Goal: Obtain resource: Download file/media

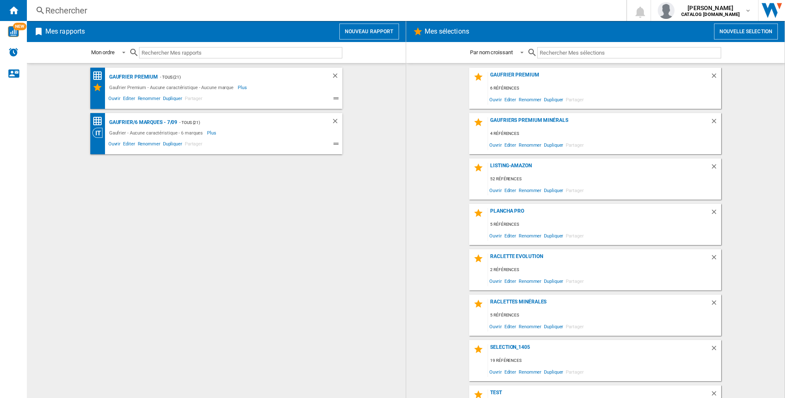
click at [168, 13] on div "Rechercher" at bounding box center [324, 11] width 559 height 12
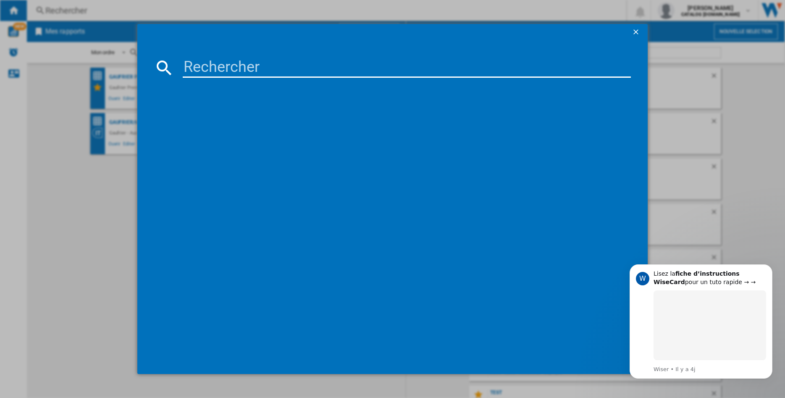
click at [254, 67] on input at bounding box center [407, 68] width 448 height 20
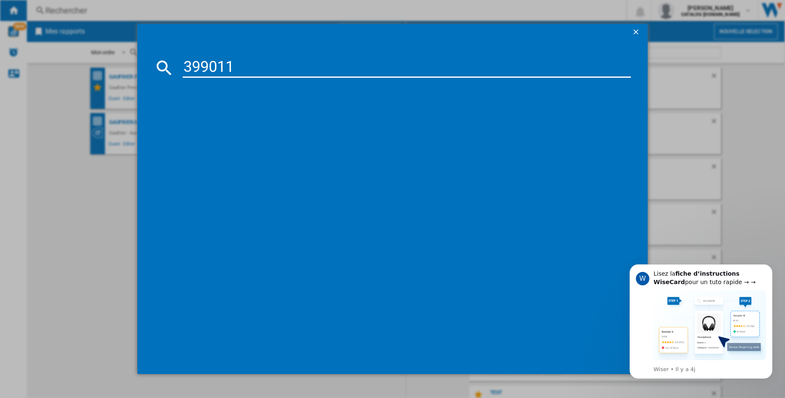
type input "399011"
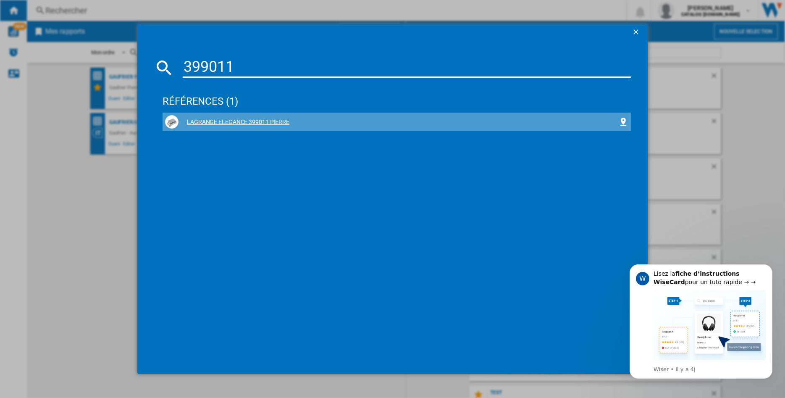
click at [225, 122] on div "LAGRANGE ELEGANCE 399011 PIERRE" at bounding box center [398, 122] width 440 height 8
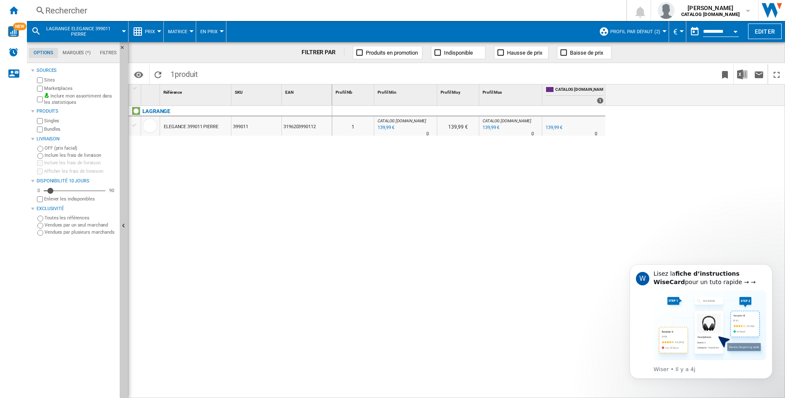
click at [658, 34] on button "Profil par défaut (2)" at bounding box center [637, 31] width 54 height 21
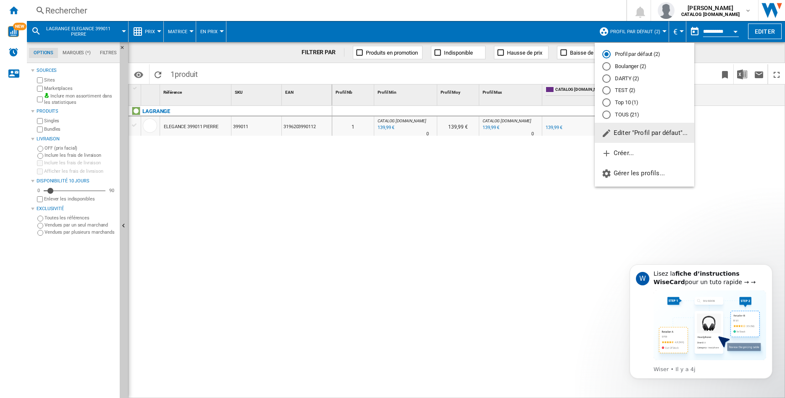
click at [606, 116] on div "TOUS (21)" at bounding box center [606, 114] width 8 height 8
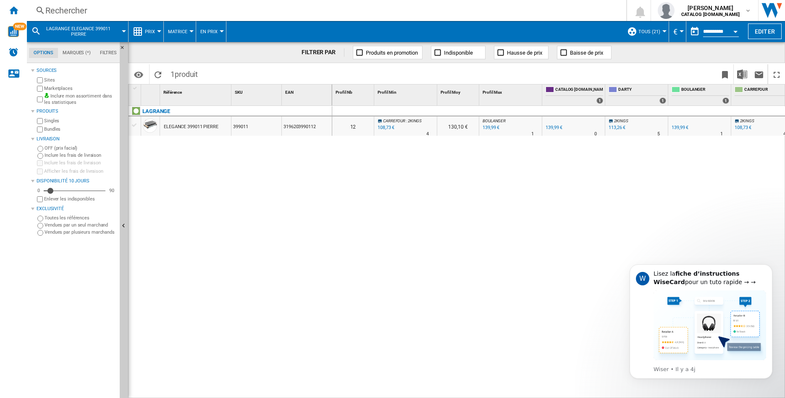
click at [36, 90] on div "Marketplaces" at bounding box center [75, 88] width 81 height 8
click at [188, 128] on div "ELEGANCE 399011 PIERRE" at bounding box center [191, 126] width 55 height 19
click at [194, 125] on div "ELEGANCE 399011 PIERRE" at bounding box center [191, 126] width 55 height 19
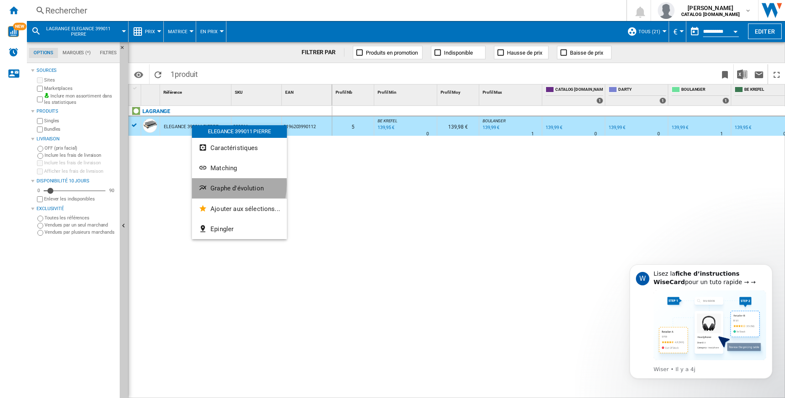
click at [210, 184] on button "Graphe d'évolution" at bounding box center [239, 188] width 95 height 20
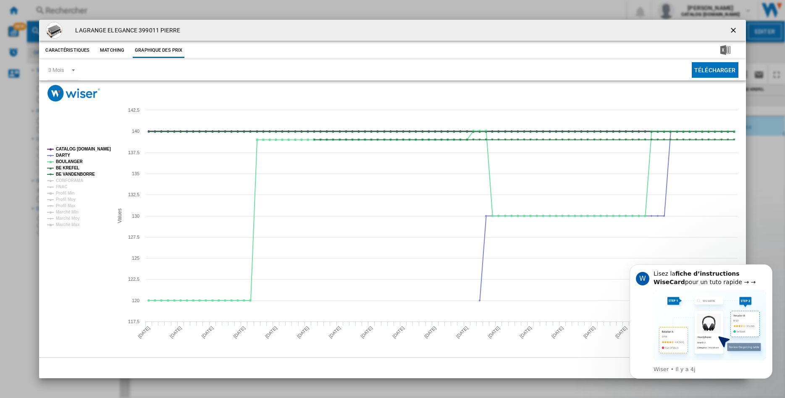
click at [65, 149] on tspan "CATALOG [DOMAIN_NAME]" at bounding box center [83, 149] width 55 height 5
click at [61, 181] on tspan "CONFORAMA" at bounding box center [69, 180] width 27 height 5
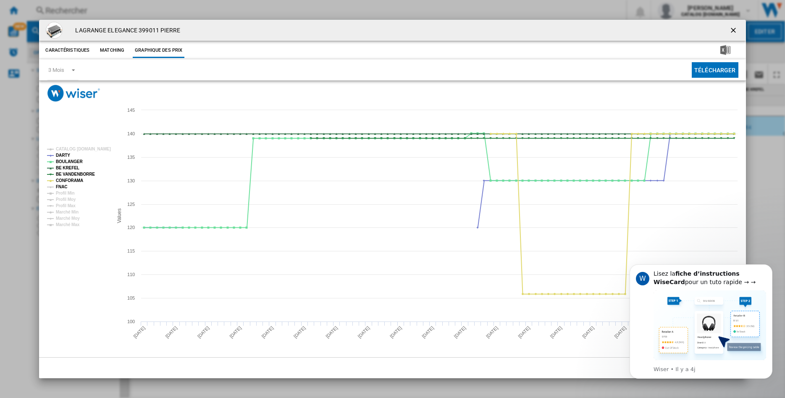
click at [61, 187] on tspan "FNAC" at bounding box center [61, 186] width 11 height 5
click at [66, 178] on tspan "CONFORAMA" at bounding box center [69, 180] width 27 height 5
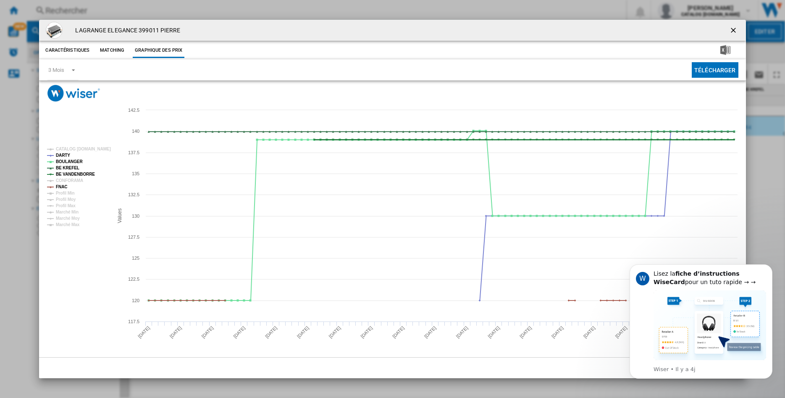
click at [66, 174] on tspan "BE VANDENBORRE" at bounding box center [75, 174] width 39 height 5
click at [65, 168] on tspan "BE KREFEL" at bounding box center [68, 167] width 24 height 5
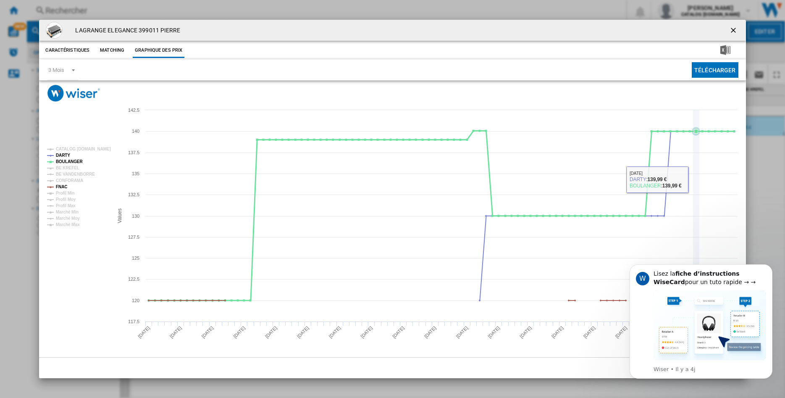
click at [696, 177] on icon "Product popup" at bounding box center [696, 215] width 0 height 211
click at [768, 268] on icon "Dismiss notification" at bounding box center [770, 267] width 5 height 5
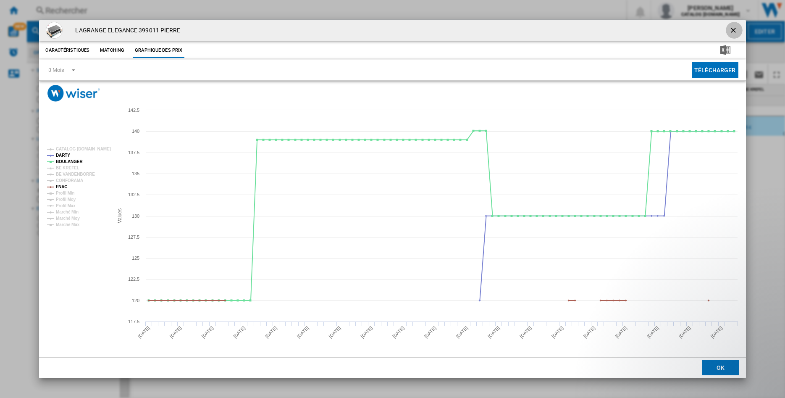
click at [733, 29] on ng-md-icon "getI18NText('BUTTONS.CLOSE_DIALOG')" at bounding box center [734, 31] width 10 height 10
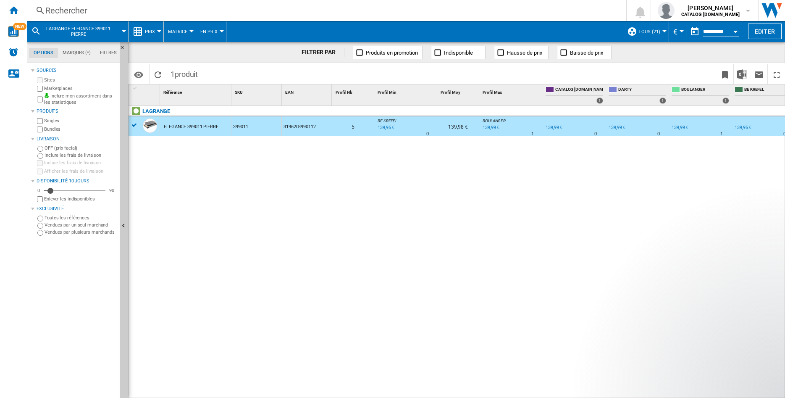
click at [62, 12] on div "Rechercher" at bounding box center [324, 11] width 559 height 12
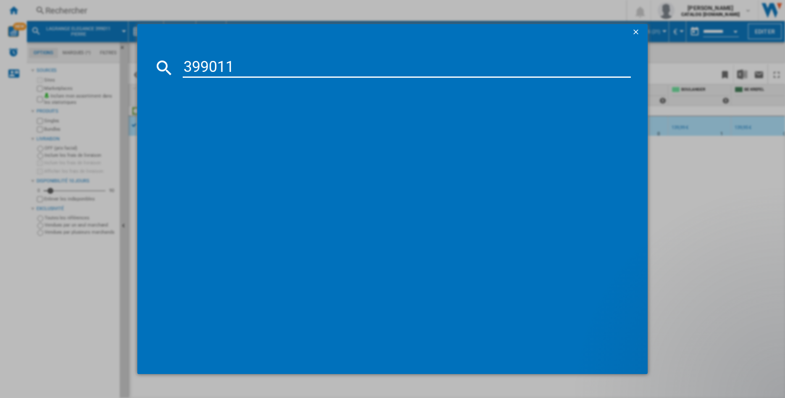
type input "399011"
click at [254, 124] on div "LAGRANGE ELEGANCE 399011 PIERRE" at bounding box center [398, 122] width 440 height 8
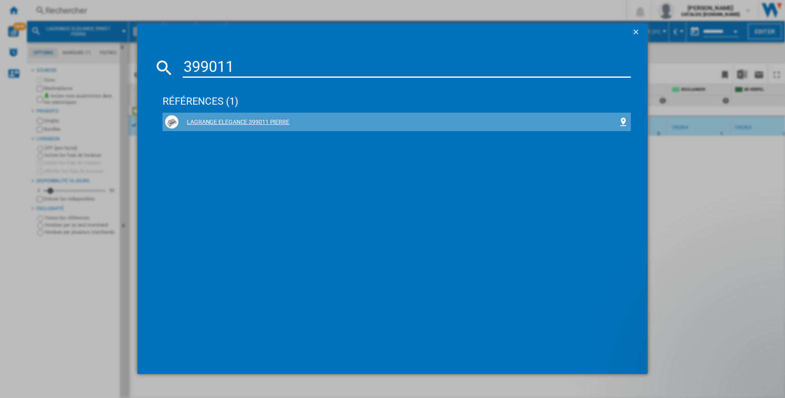
click at [248, 117] on div "LAGRANGE ELEGANCE 399011 PIERRE" at bounding box center [396, 121] width 463 height 13
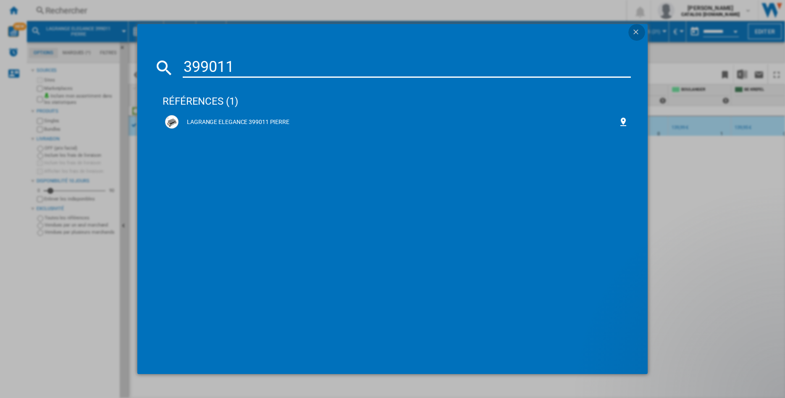
click at [633, 32] on ng-md-icon "getI18NText('BUTTONS.CLOSE_DIALOG')" at bounding box center [637, 33] width 10 height 10
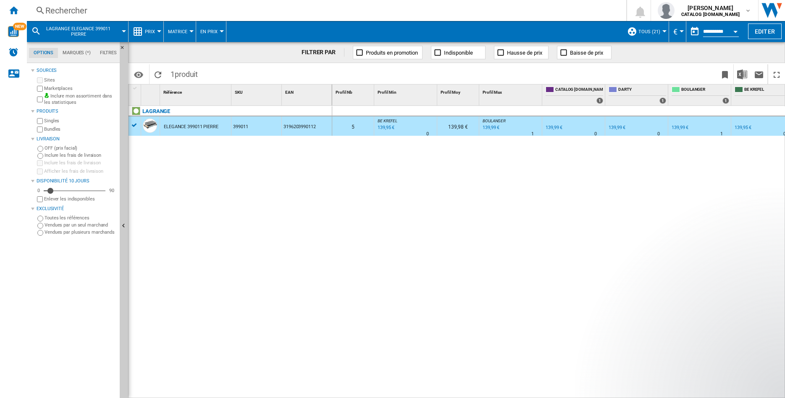
click at [75, 27] on span "LAGRANGE ELEGANCE 399011 PIERRE" at bounding box center [79, 31] width 68 height 11
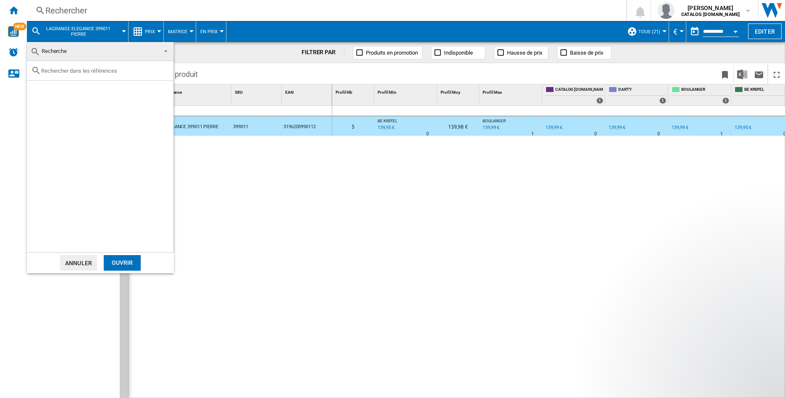
click at [63, 12] on md-backdrop at bounding box center [392, 199] width 785 height 398
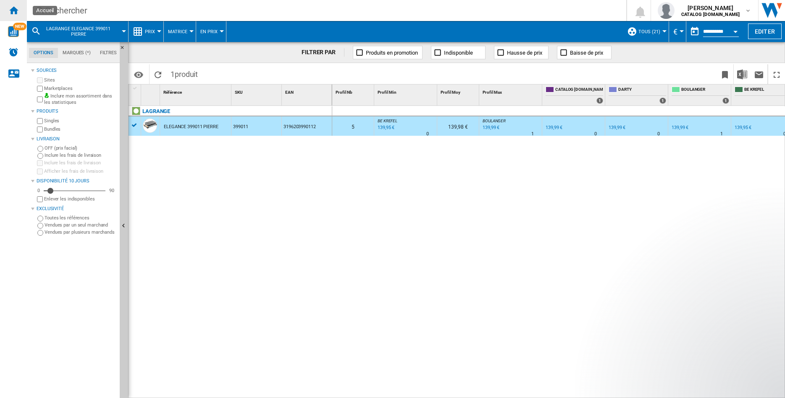
click at [11, 9] on ng-md-icon "Accueil" at bounding box center [13, 10] width 10 height 10
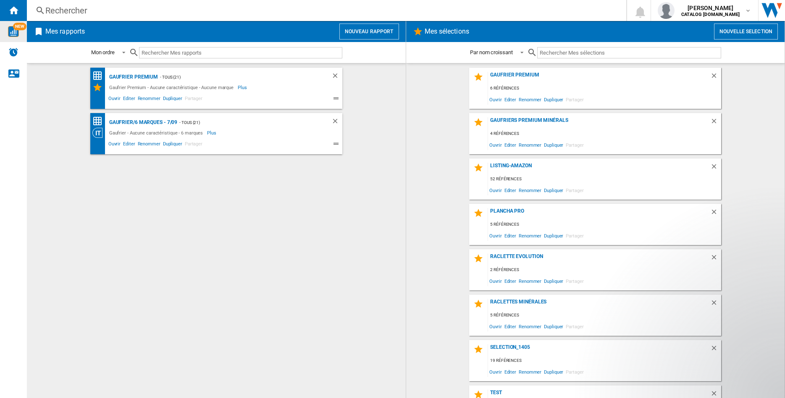
click at [10, 31] on img "WiseCard" at bounding box center [13, 31] width 11 height 11
click at [99, 12] on div "Rechercher" at bounding box center [324, 11] width 559 height 12
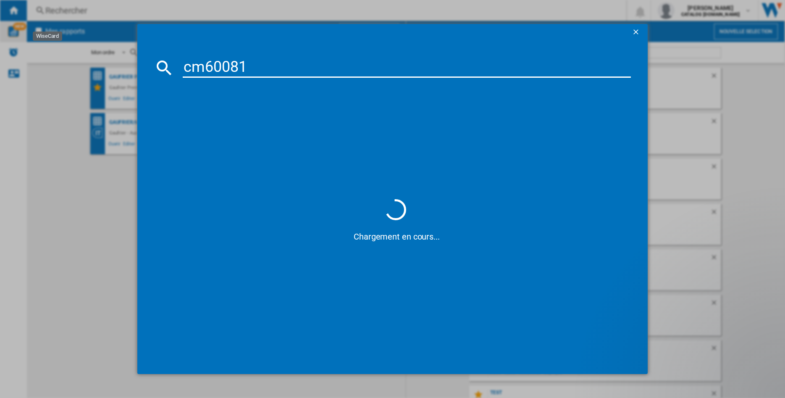
type input "cm600810"
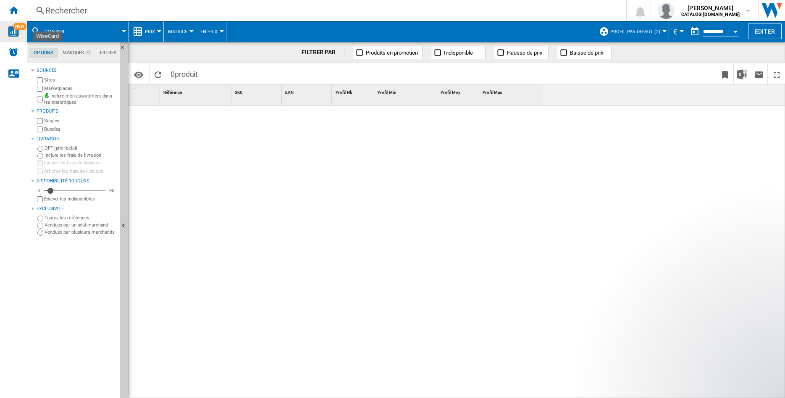
click at [90, 11] on div "Rechercher" at bounding box center [324, 11] width 559 height 12
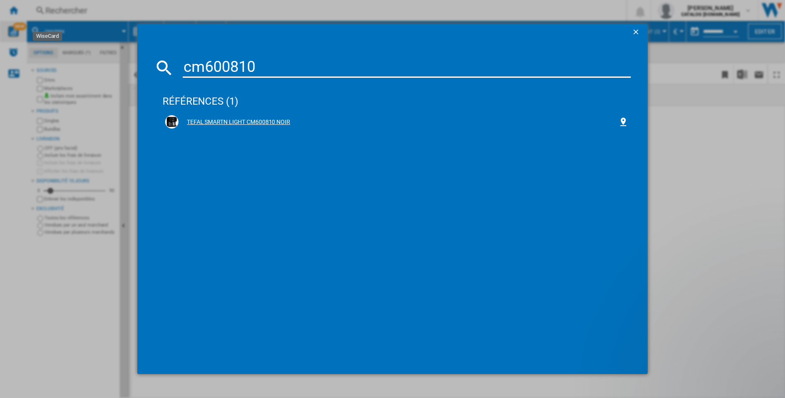
type input "cm600810"
click at [233, 119] on div "TEFAL SMARTN LIGHT CM600810 NOIR" at bounding box center [398, 122] width 440 height 8
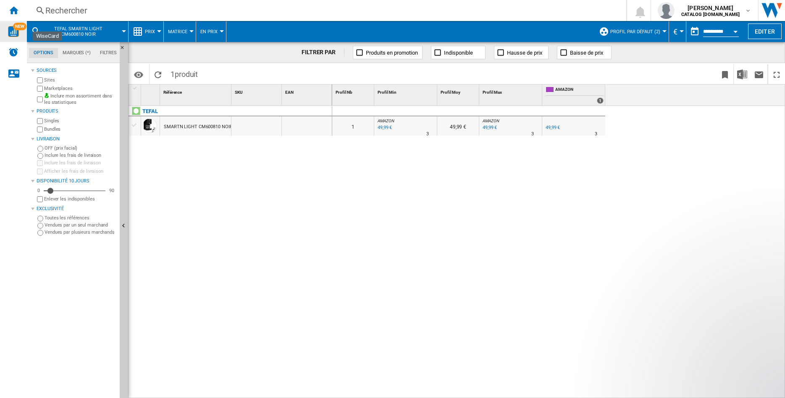
click at [655, 31] on span "Profil par défaut (2)" at bounding box center [635, 31] width 50 height 5
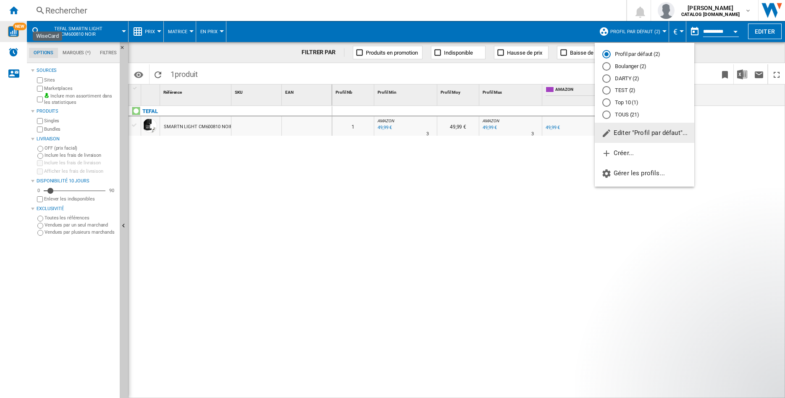
click at [609, 114] on div "TOUS (21)" at bounding box center [606, 114] width 8 height 8
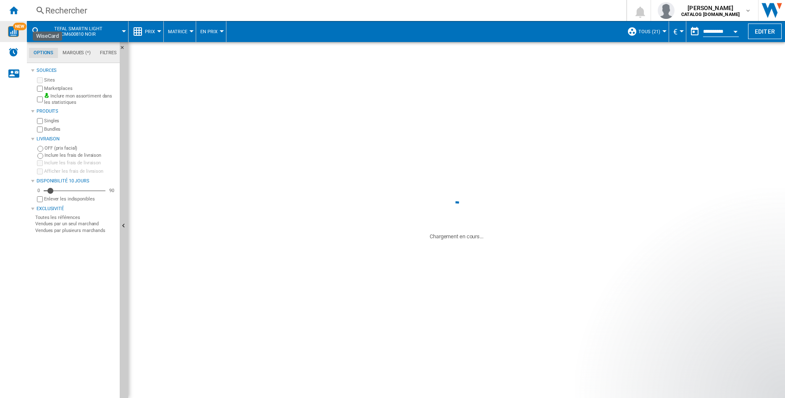
click at [191, 127] on div "SMARTN LIGHT CM600810 NOIR" at bounding box center [198, 126] width 68 height 19
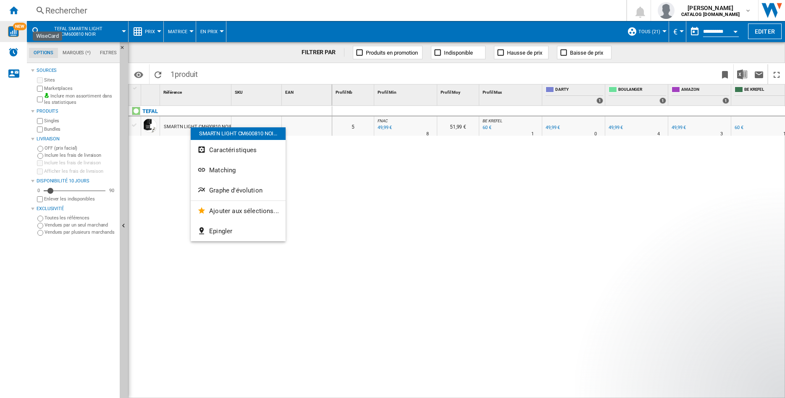
click at [172, 128] on div at bounding box center [392, 199] width 785 height 398
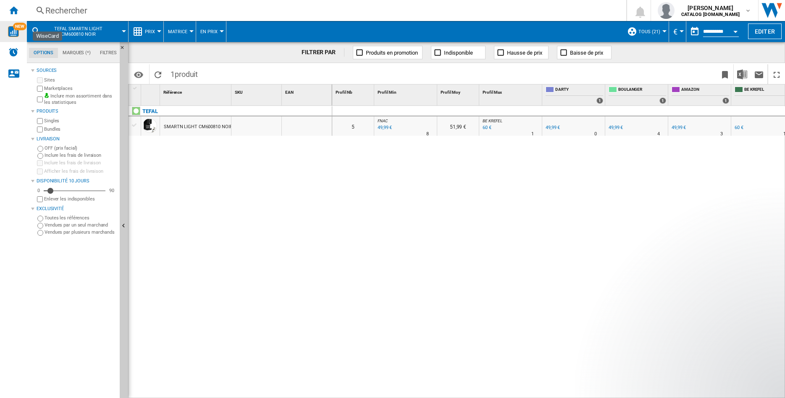
click at [171, 126] on div "SMARTN LIGHT CM600810 NOIR" at bounding box center [198, 126] width 68 height 19
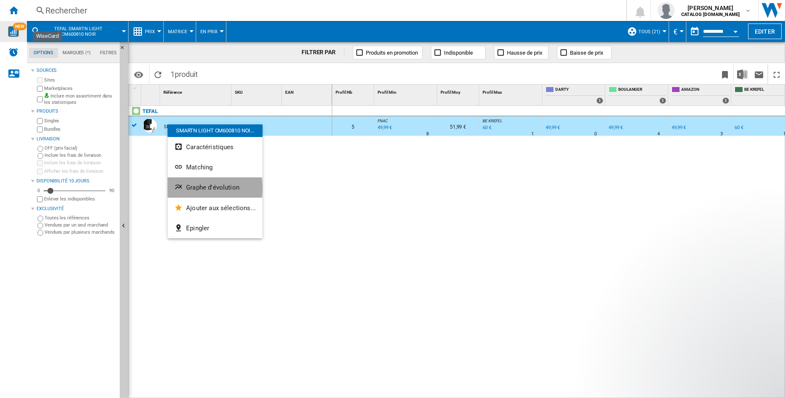
click at [212, 188] on span "Graphe d'évolution" at bounding box center [212, 188] width 53 height 8
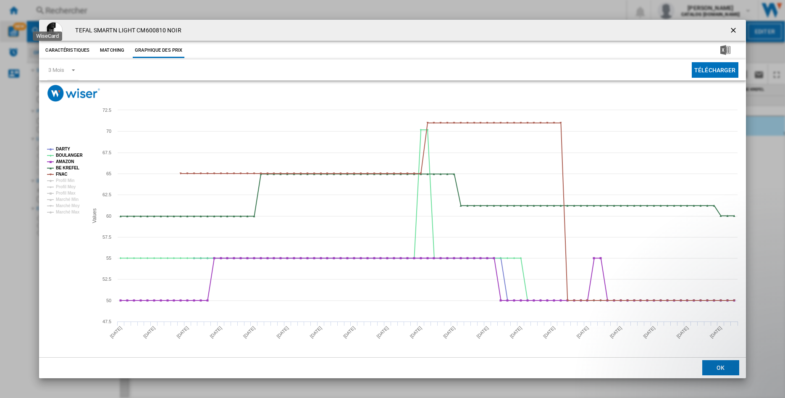
click at [730, 30] on ng-md-icon "getI18NText('BUTTONS.CLOSE_DIALOG')" at bounding box center [734, 31] width 10 height 10
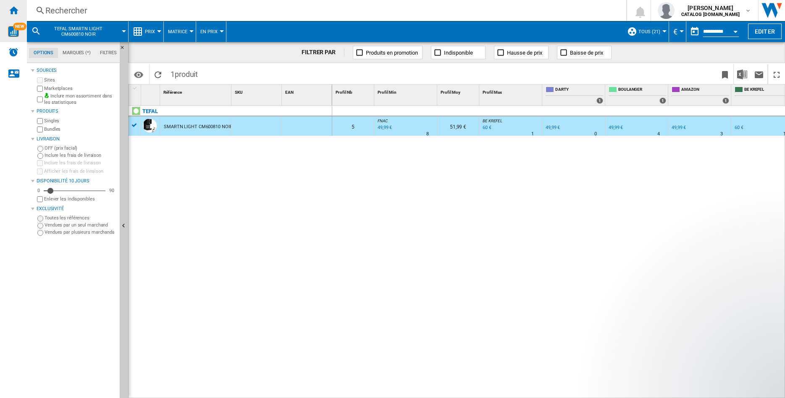
click at [16, 15] on div "Accueil" at bounding box center [13, 10] width 27 height 21
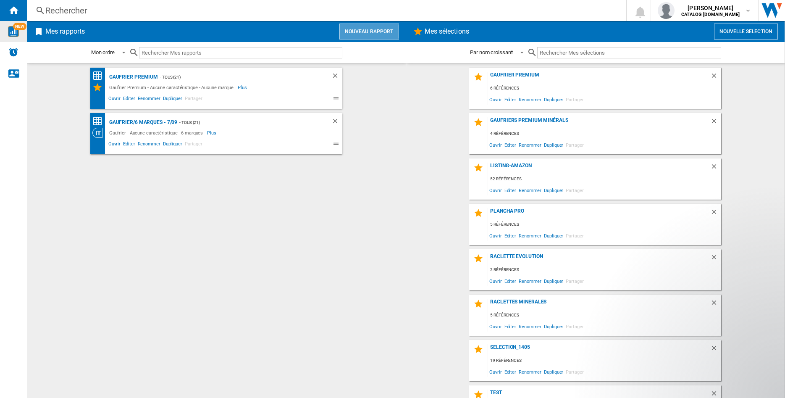
click at [380, 29] on button "Nouveau rapport" at bounding box center [369, 32] width 60 height 16
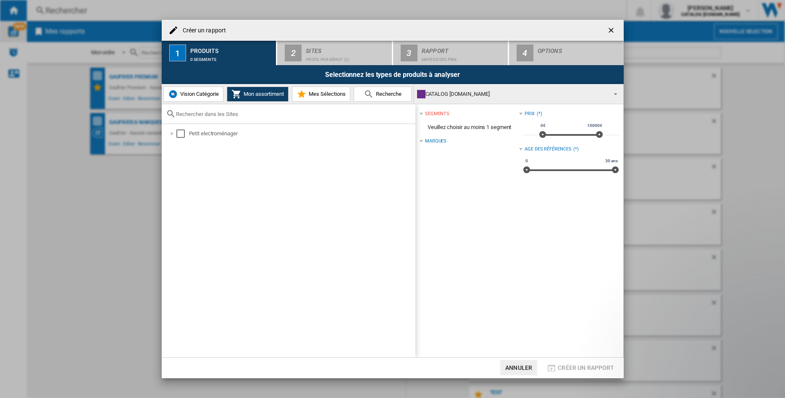
click at [193, 93] on span "Vision Catégorie" at bounding box center [198, 94] width 41 height 6
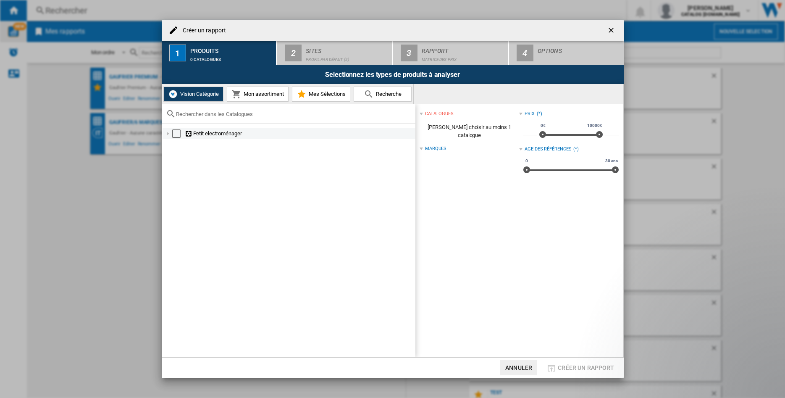
click at [164, 131] on div at bounding box center [168, 133] width 8 height 8
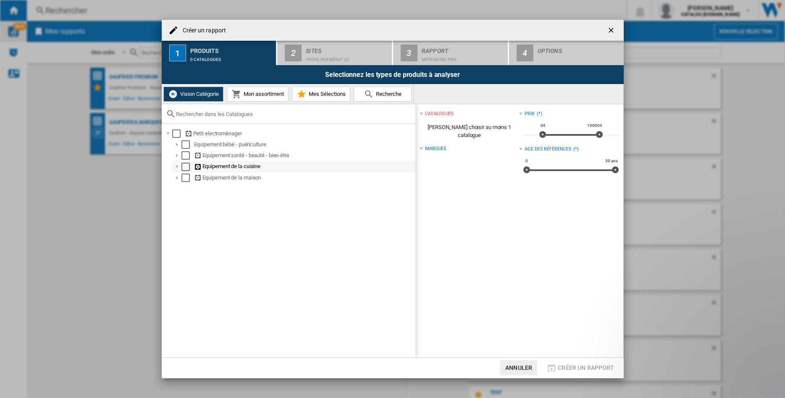
click at [176, 167] on div at bounding box center [177, 166] width 8 height 8
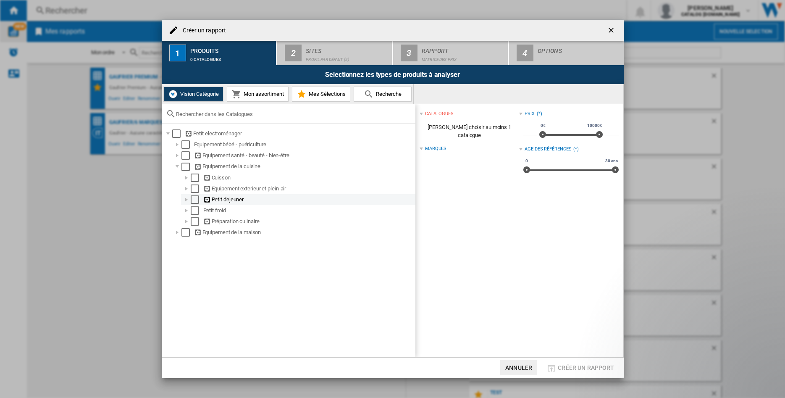
click at [185, 201] on div at bounding box center [186, 199] width 8 height 8
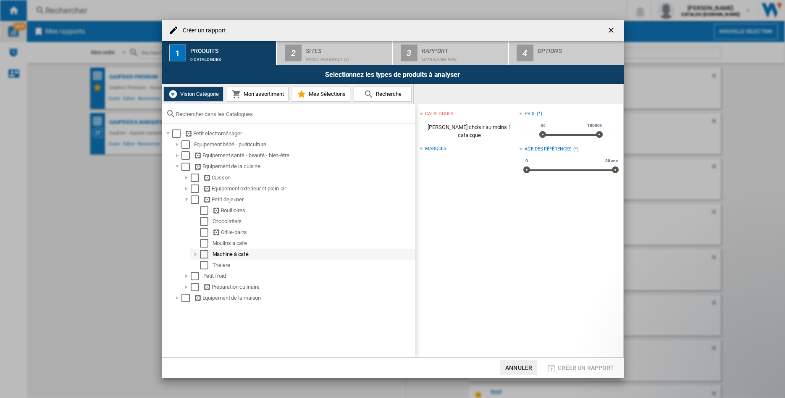
click at [195, 256] on div at bounding box center [195, 254] width 8 height 8
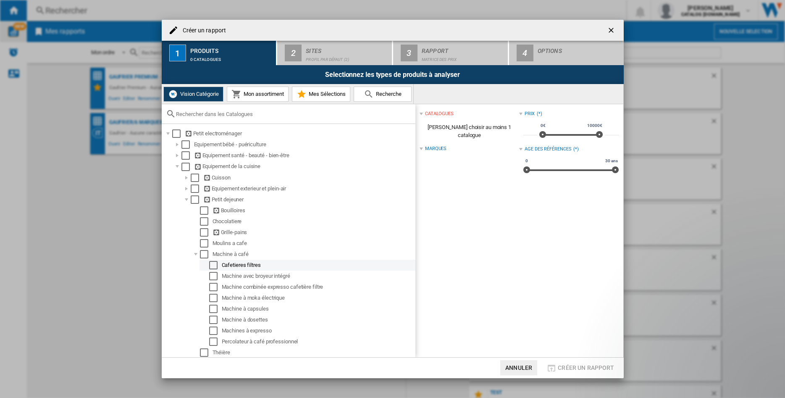
click at [212, 267] on div "Select" at bounding box center [213, 265] width 8 height 8
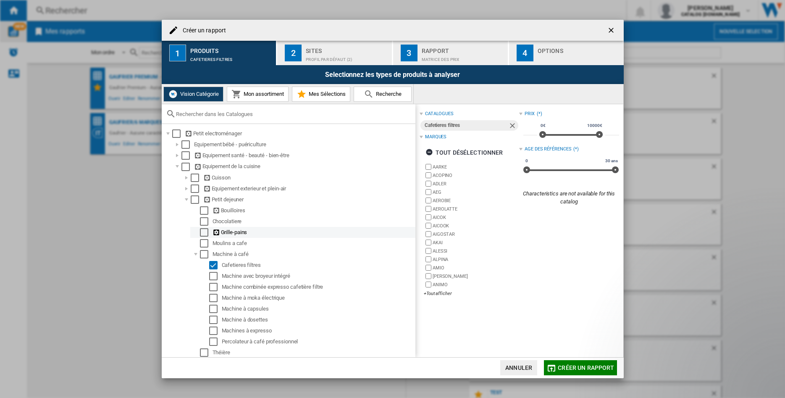
click at [202, 234] on div "Select" at bounding box center [204, 232] width 8 height 8
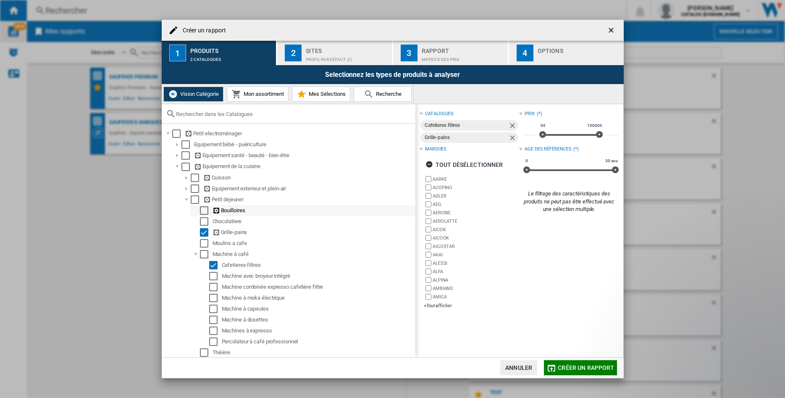
click at [204, 210] on div "Select" at bounding box center [204, 210] width 8 height 8
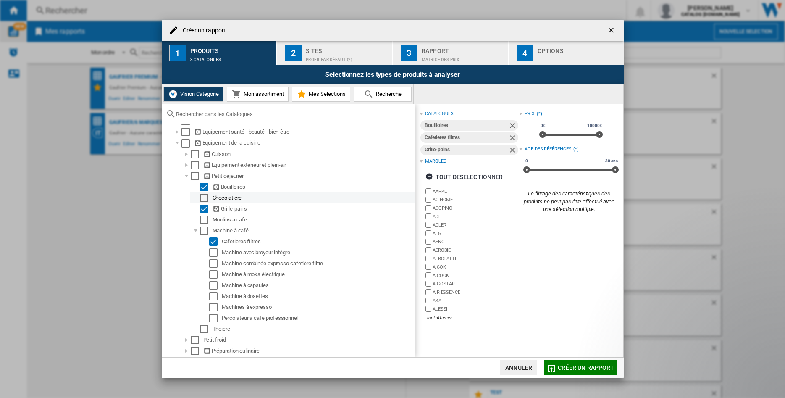
scroll to position [36, 0]
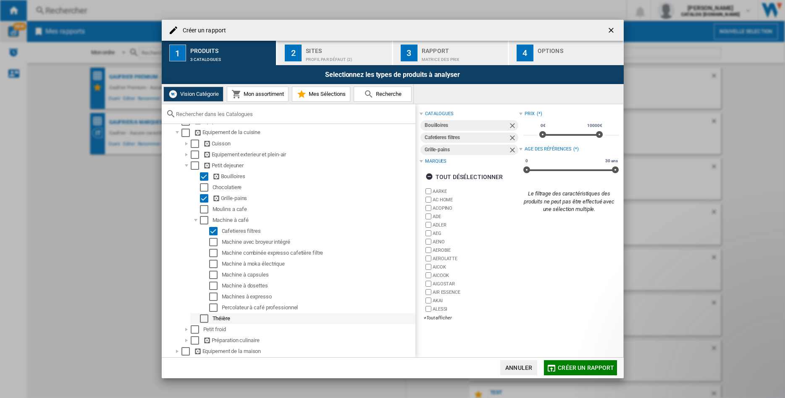
click at [204, 319] on div "Select" at bounding box center [204, 318] width 8 height 8
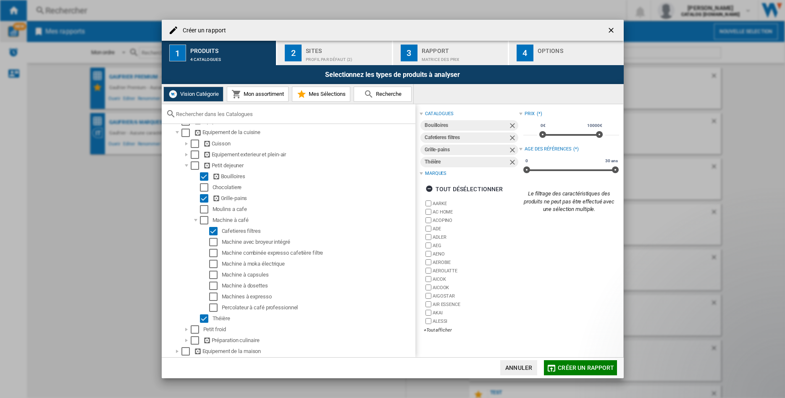
click at [569, 367] on span "Créer un rapport" at bounding box center [586, 367] width 56 height 7
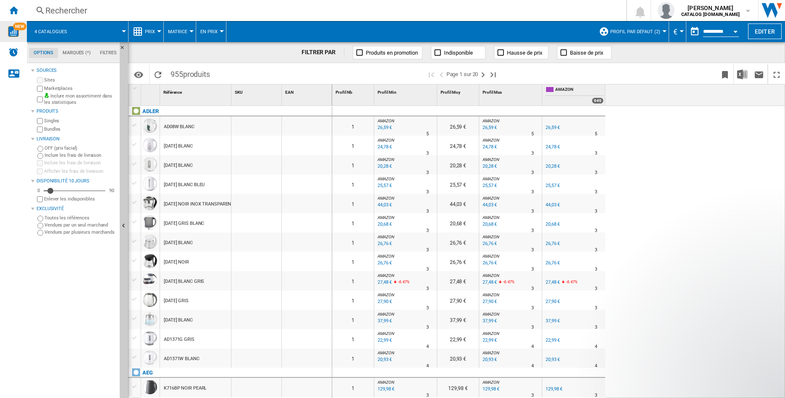
click at [656, 27] on button "Profil par défaut (2)" at bounding box center [637, 31] width 54 height 21
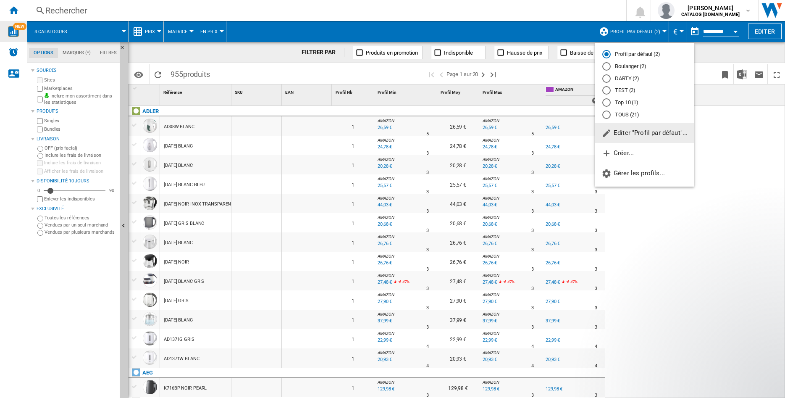
click at [606, 116] on div "TOUS (21)" at bounding box center [606, 114] width 8 height 8
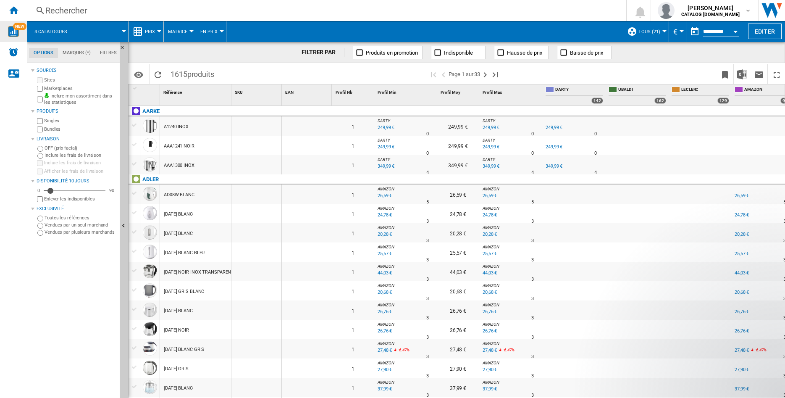
click at [178, 30] on span "Matrice" at bounding box center [177, 31] width 19 height 5
click at [183, 30] on md-backdrop at bounding box center [392, 199] width 785 height 398
click at [190, 31] on div at bounding box center [191, 31] width 4 height 2
drag, startPoint x: 137, startPoint y: 31, endPoint x: 152, endPoint y: 31, distance: 15.5
click at [139, 31] on md-backdrop at bounding box center [392, 199] width 785 height 398
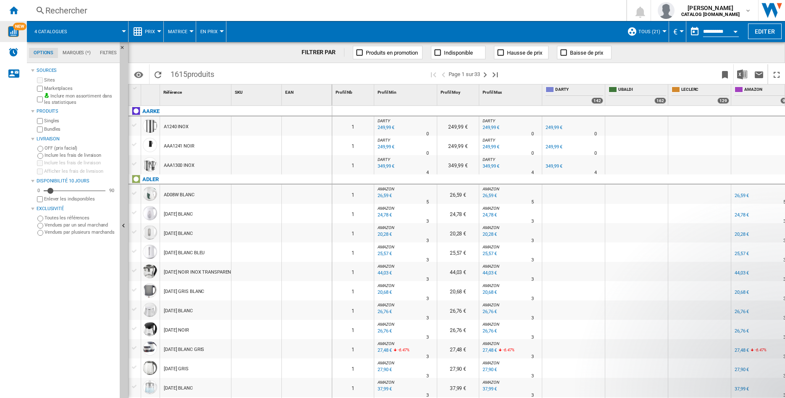
click at [157, 31] on button "Prix" at bounding box center [152, 31] width 14 height 21
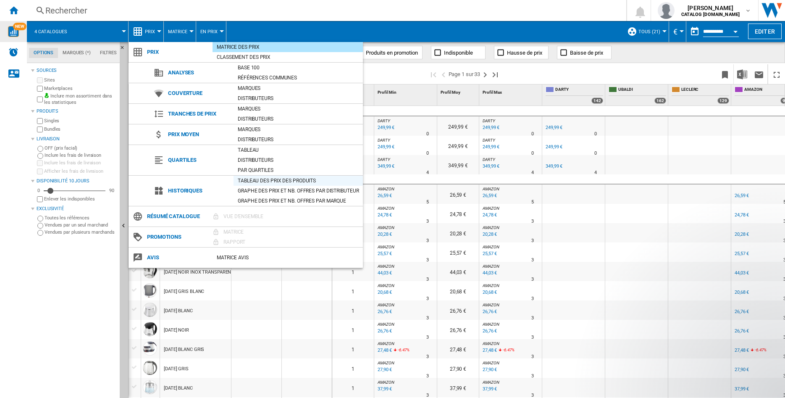
click at [271, 178] on div "Tableau des prix des produits" at bounding box center [297, 180] width 129 height 8
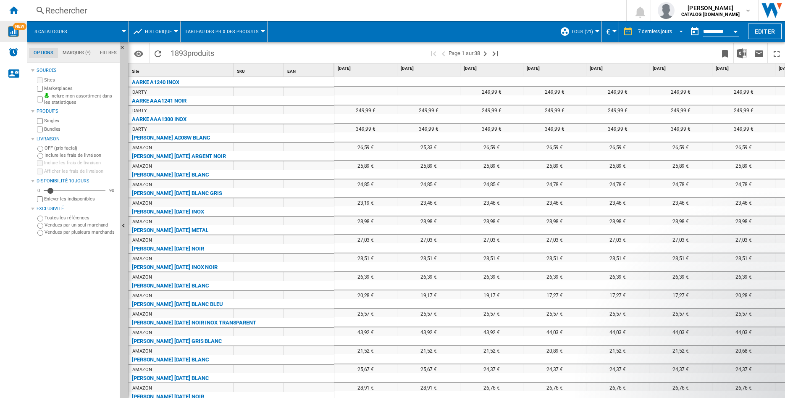
click at [676, 31] on span "REPORTS.WIZARD.STEPS.REPORT.STEPS.REPORT_OPTIONS.PERIOD: 7 derniers jours" at bounding box center [679, 31] width 10 height 8
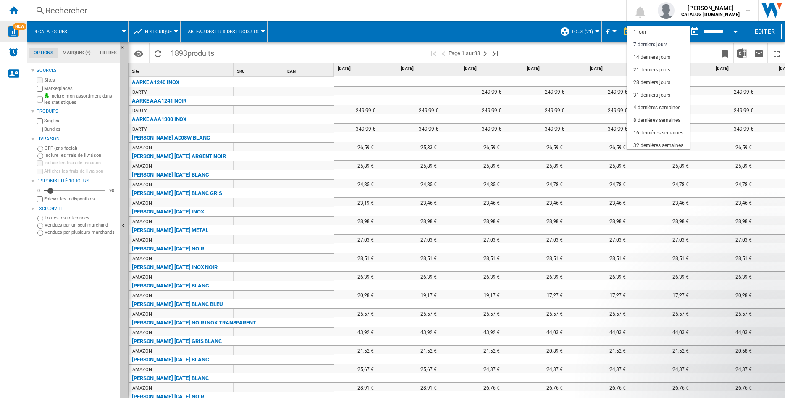
scroll to position [13, 0]
click at [662, 129] on div "32 dernières semaines" at bounding box center [658, 132] width 50 height 7
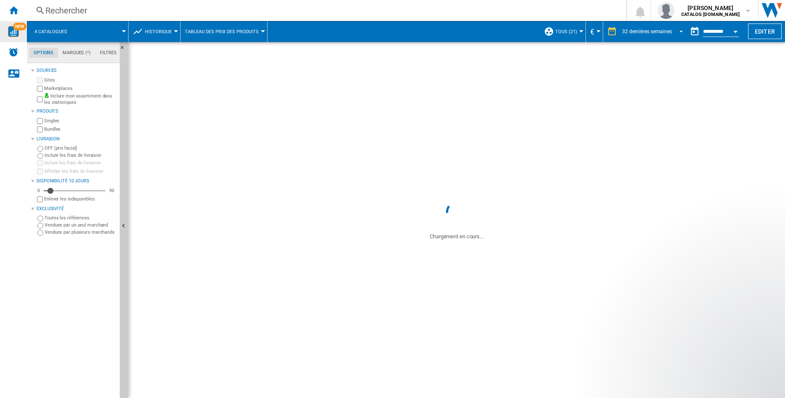
click at [676, 29] on span "REPORTS.WIZARD.STEPS.REPORT.STEPS.REPORT_OPTIONS.PERIOD: 32 dernières semaines" at bounding box center [679, 31] width 10 height 8
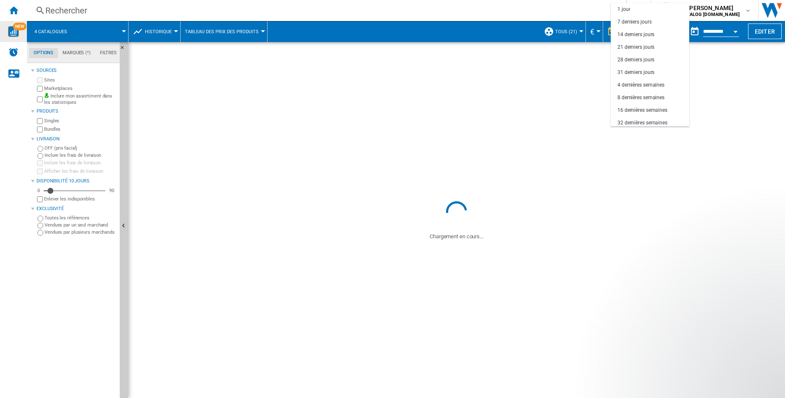
scroll to position [53, 0]
click at [650, 58] on div "16 dernières semaines" at bounding box center [642, 57] width 50 height 7
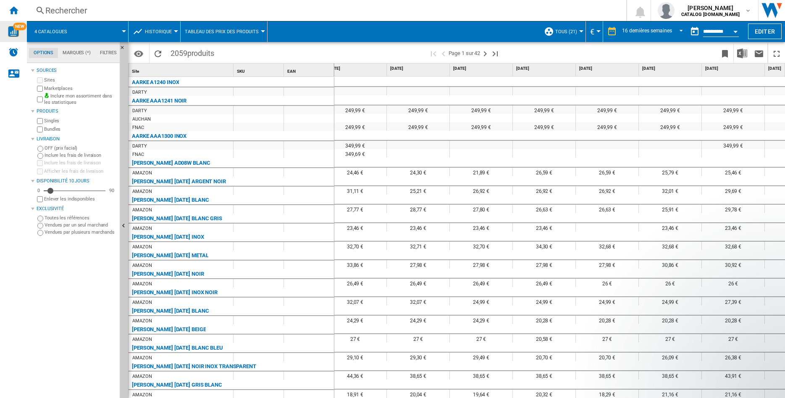
scroll to position [0, 24]
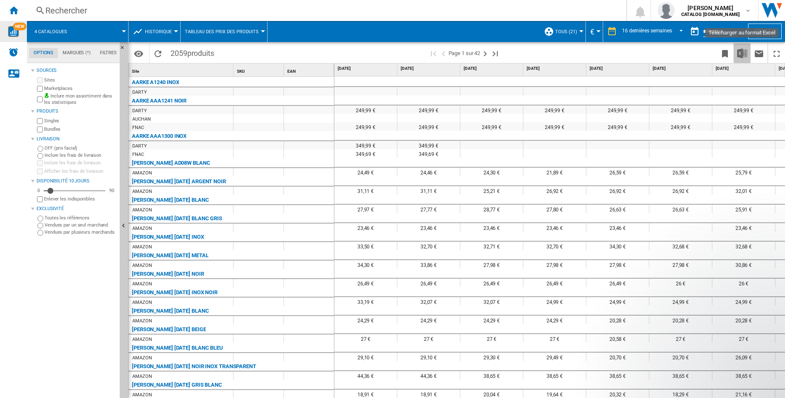
click at [742, 54] on img "Télécharger au format Excel" at bounding box center [742, 53] width 10 height 10
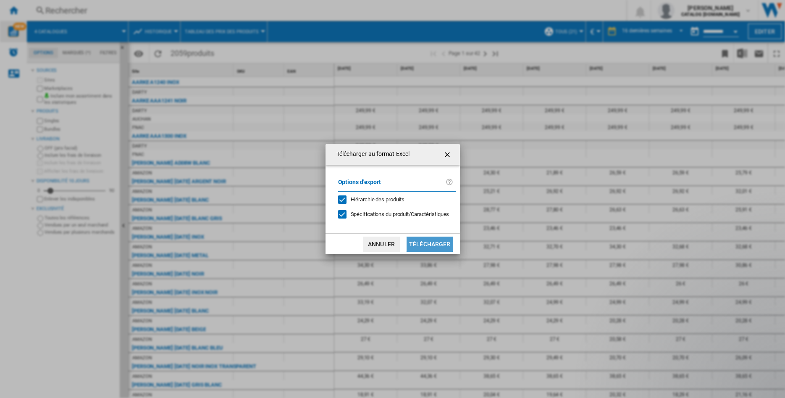
click at [431, 245] on button "Télécharger" at bounding box center [429, 243] width 47 height 15
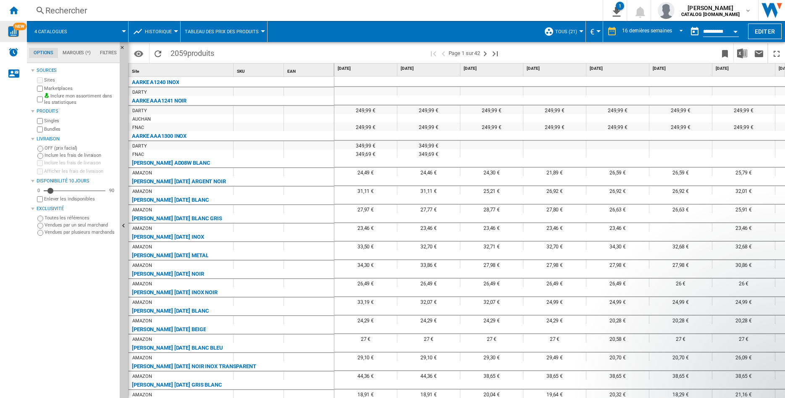
click at [114, 31] on span at bounding box center [101, 31] width 45 height 21
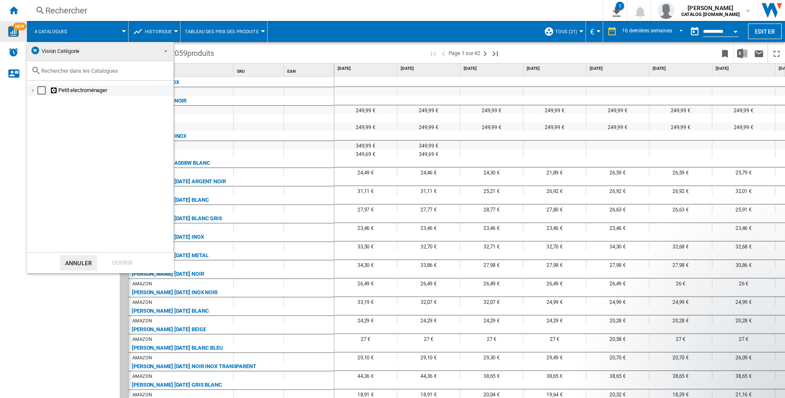
click at [32, 91] on div at bounding box center [33, 90] width 8 height 8
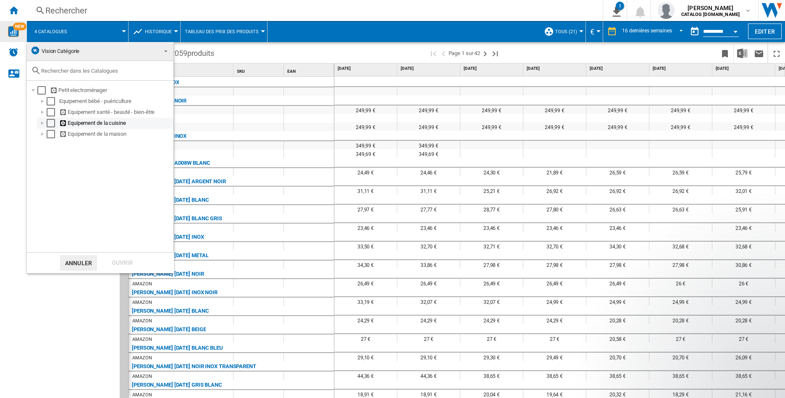
click at [41, 125] on div at bounding box center [42, 123] width 8 height 8
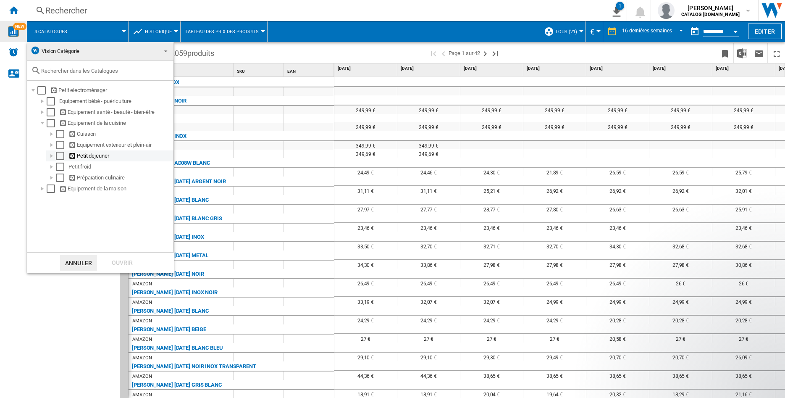
click at [51, 158] on div at bounding box center [51, 156] width 8 height 8
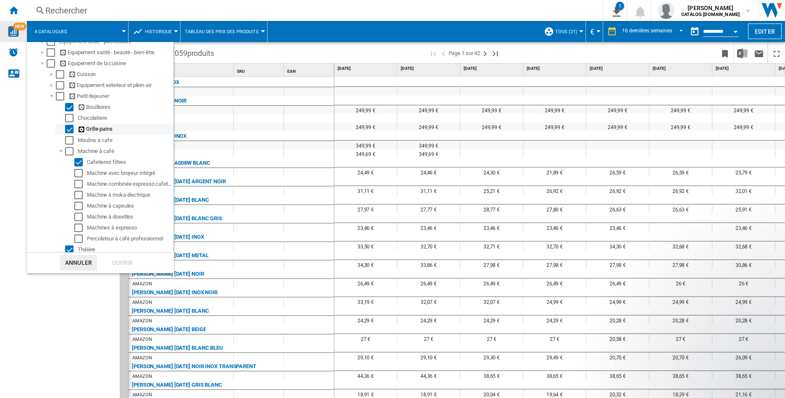
scroll to position [97, 0]
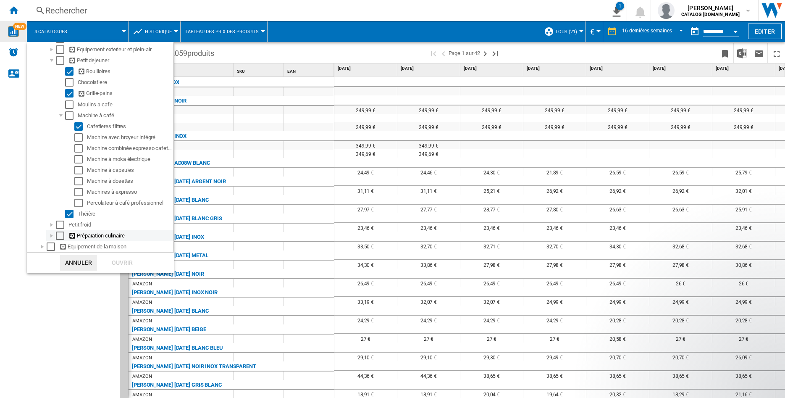
click at [50, 232] on div at bounding box center [51, 235] width 8 height 8
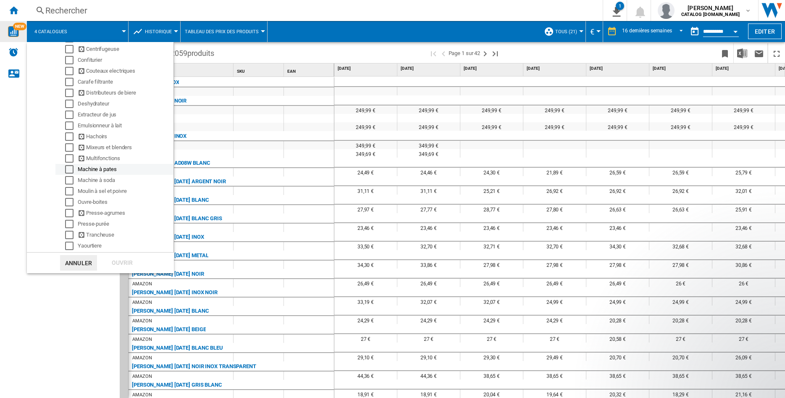
scroll to position [351, 0]
click at [69, 204] on div "Select" at bounding box center [69, 203] width 8 height 8
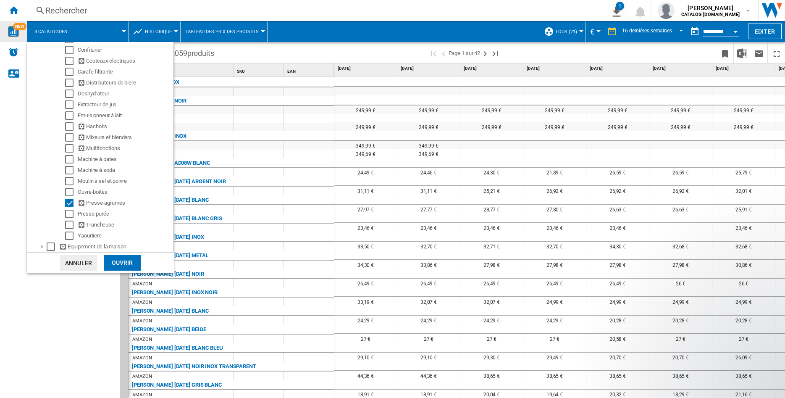
click at [118, 258] on div "Ouvrir" at bounding box center [122, 263] width 37 height 16
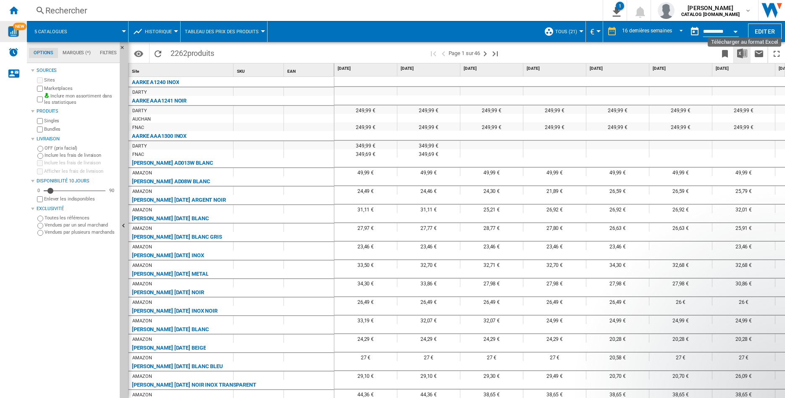
click at [744, 53] on img "Télécharger au format Excel" at bounding box center [742, 53] width 10 height 10
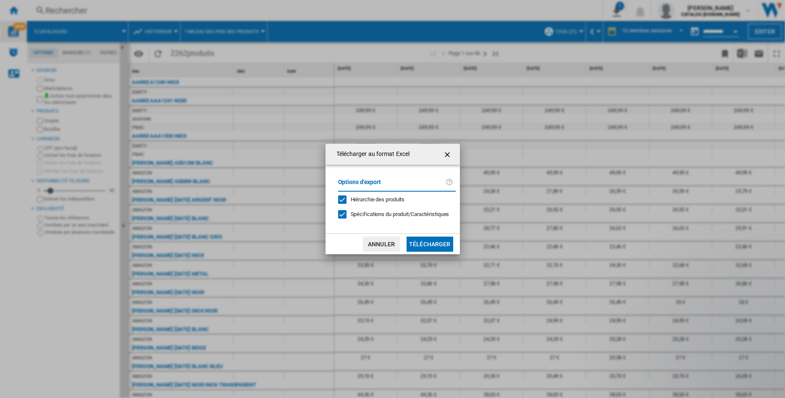
click at [433, 241] on button "Télécharger" at bounding box center [429, 243] width 47 height 15
